Goal: Task Accomplishment & Management: Use online tool/utility

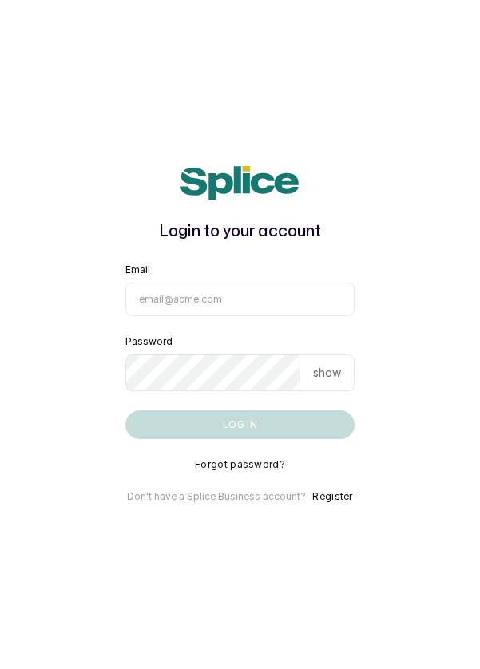
click at [268, 316] on input "Email" at bounding box center [240, 300] width 230 height 34
type input "info@dermaspaceng.com"
click at [125, 411] on button "Log in" at bounding box center [240, 425] width 230 height 29
click at [256, 316] on input "Email" at bounding box center [240, 300] width 230 height 34
type input "info@dermaspaceng.com"
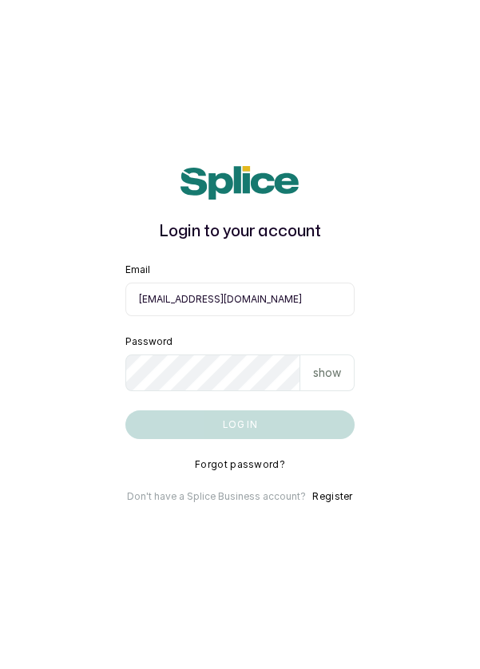
click at [125, 411] on button "Log in" at bounding box center [240, 425] width 230 height 29
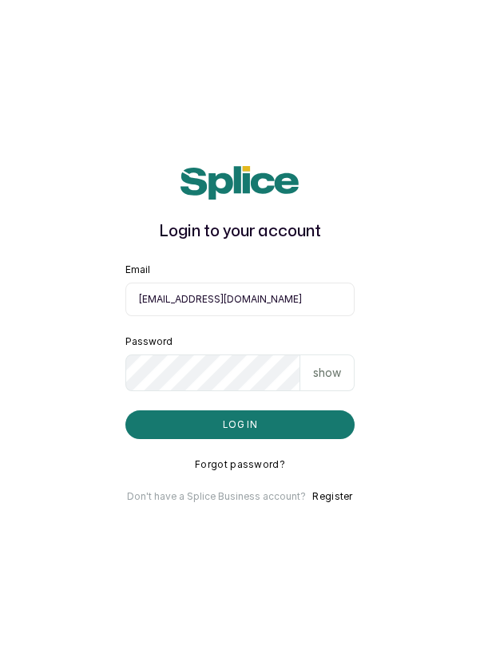
click at [311, 439] on button "Log in" at bounding box center [240, 425] width 230 height 29
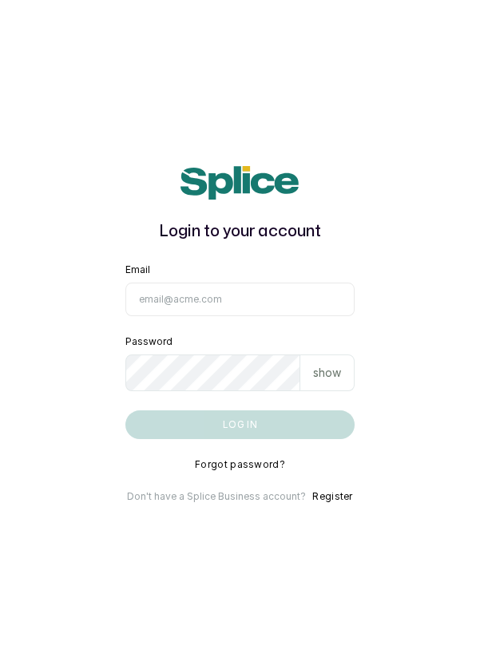
type input "info@dermaspaceng.com"
click at [125, 411] on button "Log in" at bounding box center [240, 425] width 230 height 29
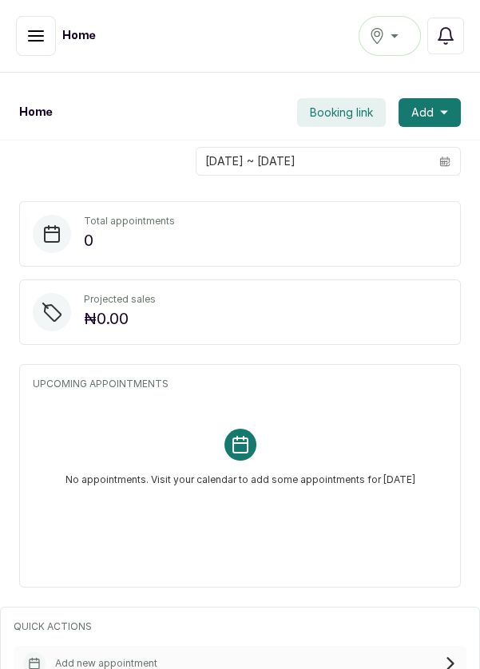
click at [392, 49] on button "Ikoyi" at bounding box center [390, 36] width 62 height 40
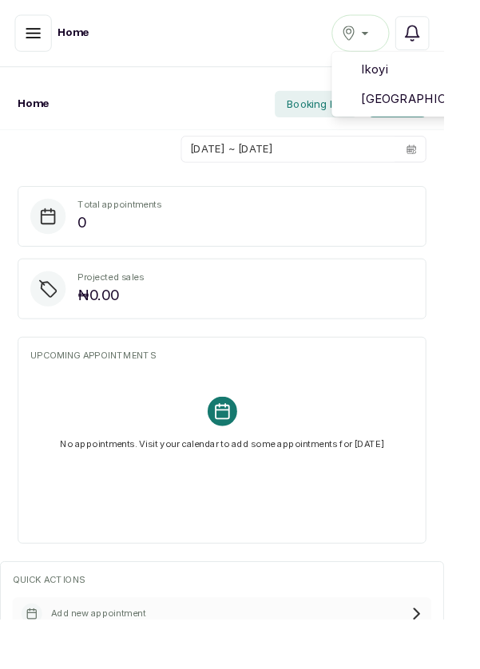
click at [406, 104] on span "[GEOGRAPHIC_DATA]" at bounding box center [448, 106] width 115 height 19
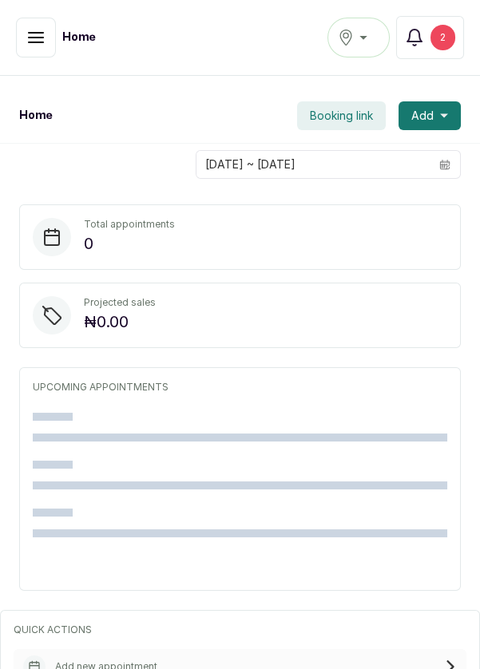
click at [445, 30] on div "2" at bounding box center [443, 38] width 25 height 26
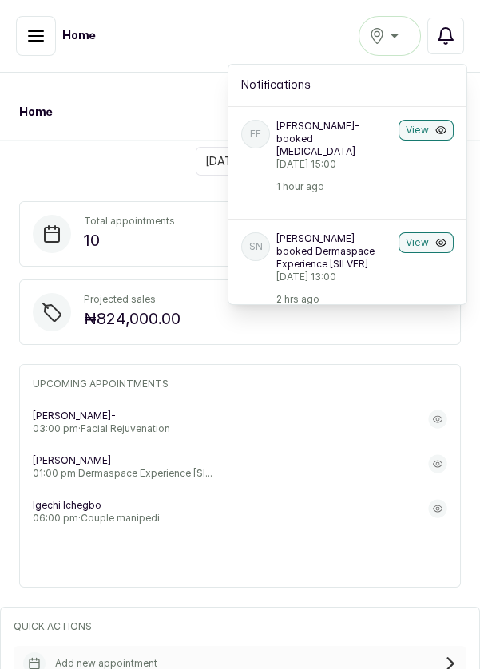
click at [30, 42] on icon "button" at bounding box center [35, 35] width 19 height 19
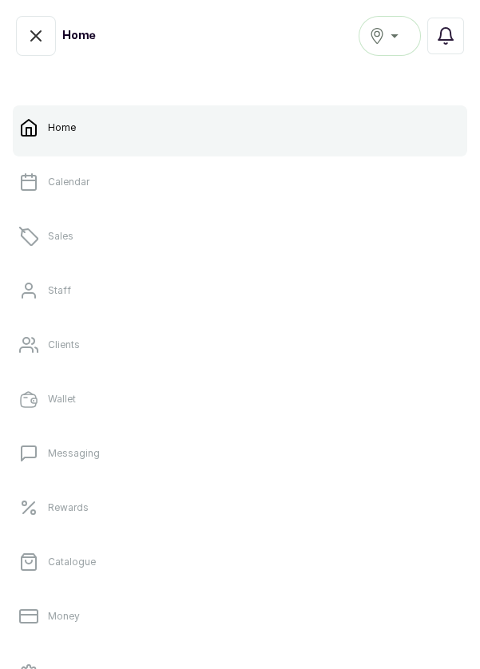
click at [221, 187] on link "Calendar" at bounding box center [240, 182] width 454 height 45
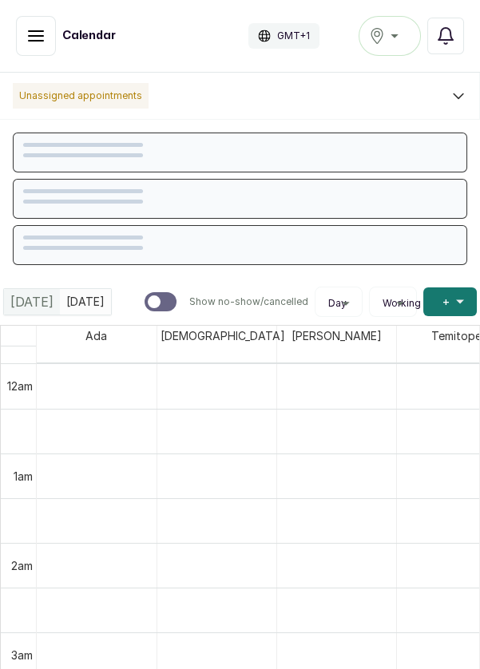
scroll to position [538, 0]
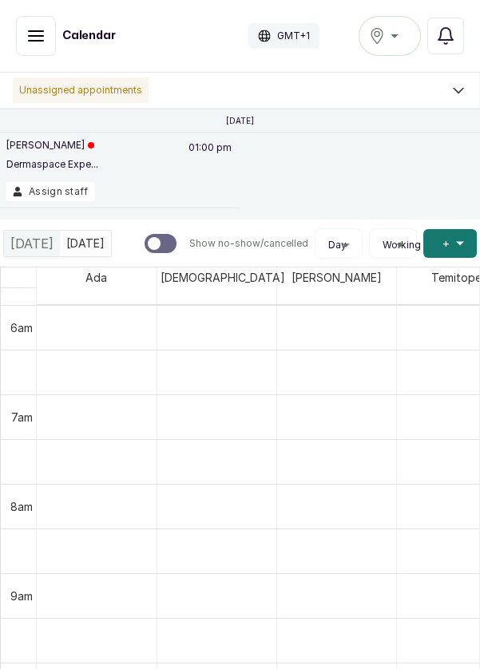
click at [66, 197] on button "Assign staff" at bounding box center [50, 191] width 89 height 19
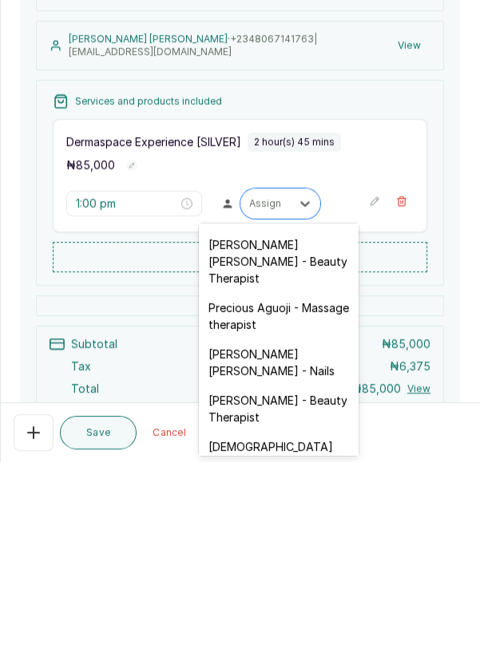
scroll to position [665, 0]
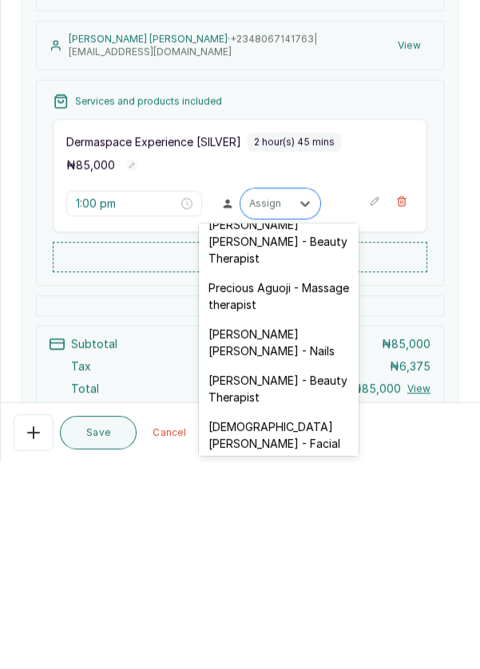
click at [300, 526] on div "[PERSON_NAME] [PERSON_NAME] - Nails" at bounding box center [279, 549] width 160 height 46
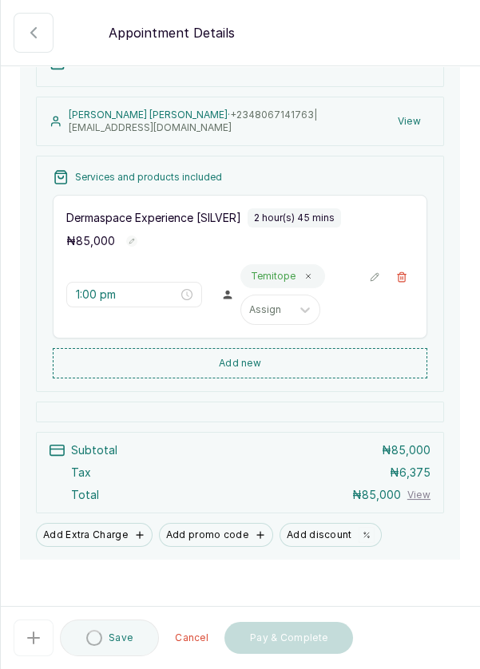
scroll to position [142, 0]
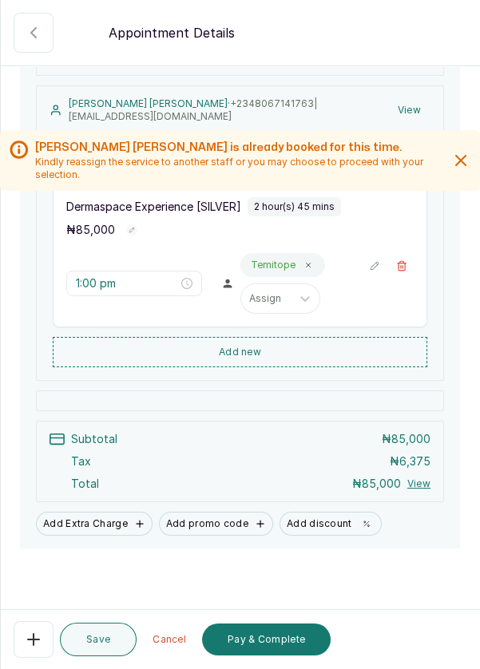
click at [113, 640] on button "Save" at bounding box center [98, 640] width 77 height 34
